Goal: Navigation & Orientation: Find specific page/section

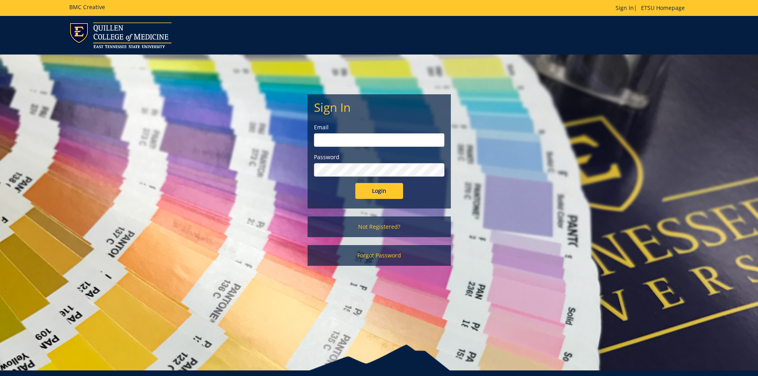
type input "[EMAIL_ADDRESS][DOMAIN_NAME]"
click at [379, 191] on input "Login" at bounding box center [379, 191] width 48 height 16
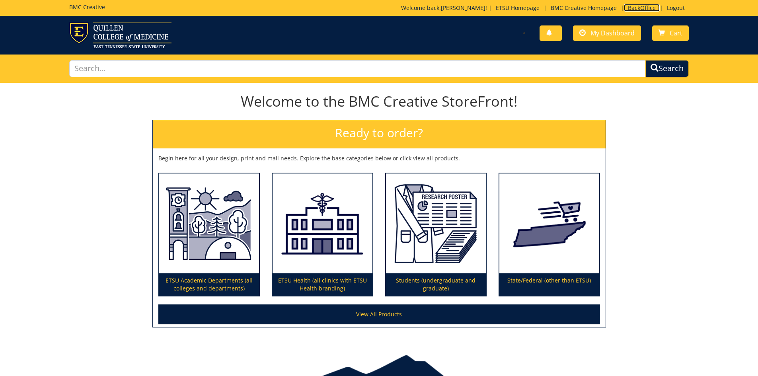
click at [646, 6] on link "BackOffice" at bounding box center [642, 8] width 36 height 8
